Goal: Navigation & Orientation: Find specific page/section

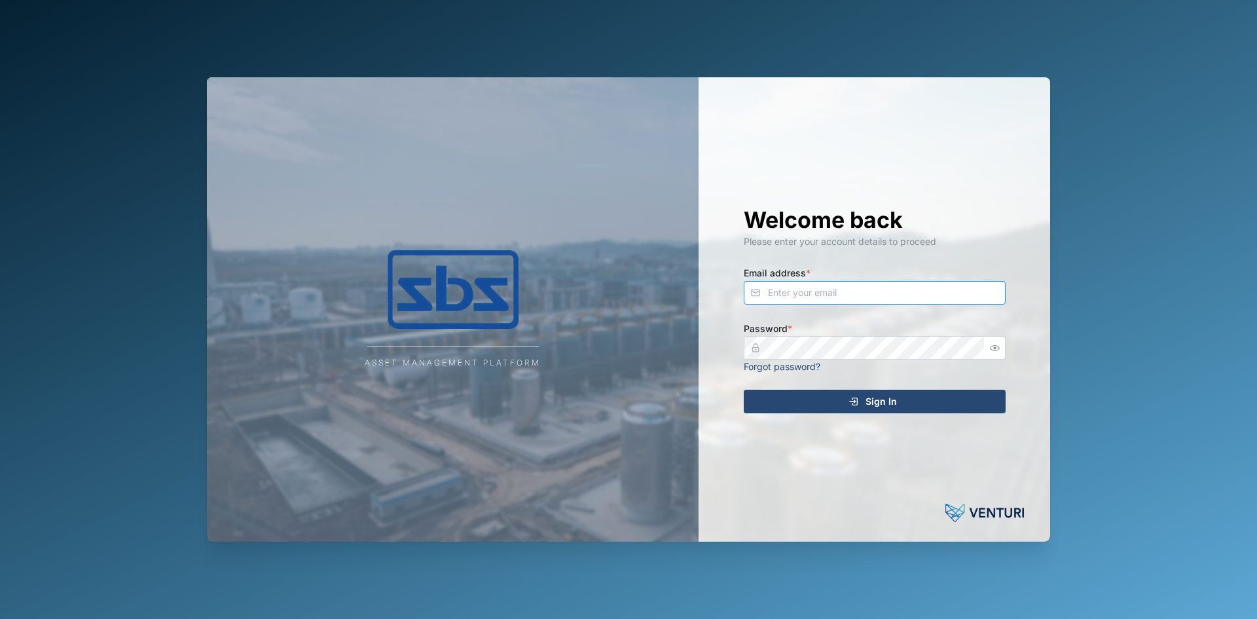
type input "[EMAIL_ADDRESS][DOMAIN_NAME]"
click at [809, 399] on div "Sign In" at bounding box center [872, 401] width 241 height 22
